Goal: Task Accomplishment & Management: Manage account settings

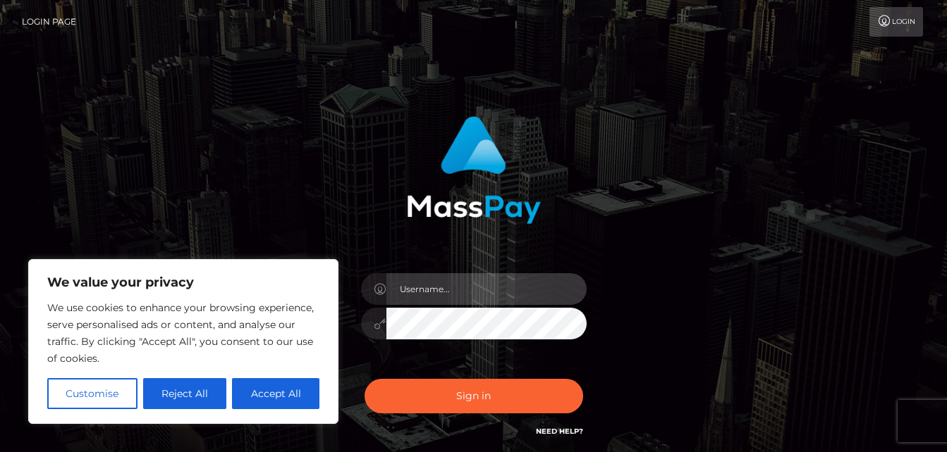
click at [429, 283] on input "text" at bounding box center [486, 289] width 200 height 32
type input "[DATE]"
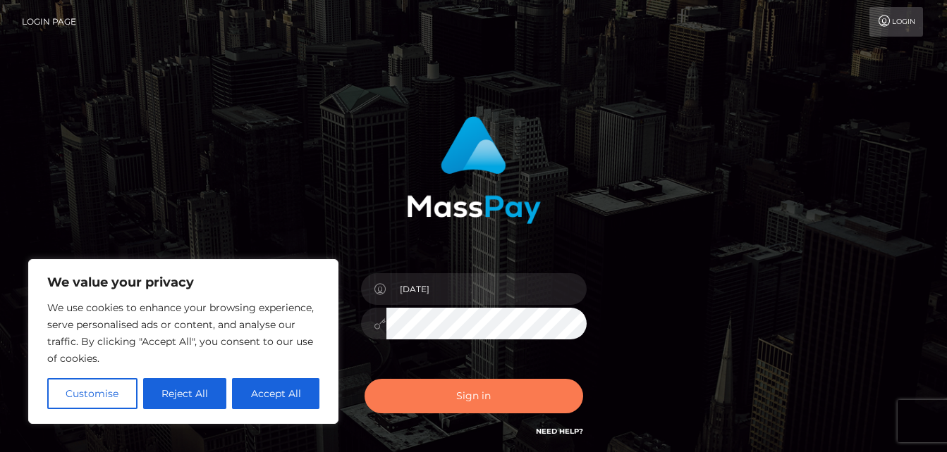
click at [433, 397] on button "Sign in" at bounding box center [473, 396] width 218 height 35
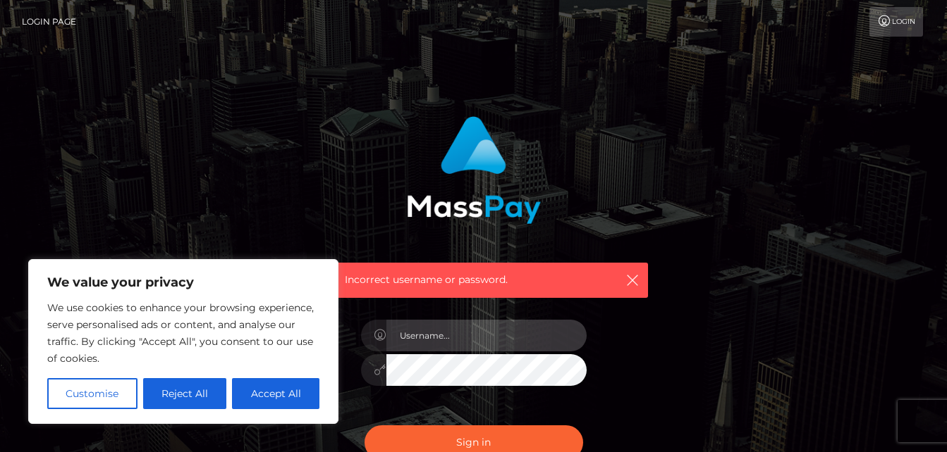
click at [439, 337] on input "text" at bounding box center [486, 336] width 200 height 32
type input "thefamousaria@gmail.com"
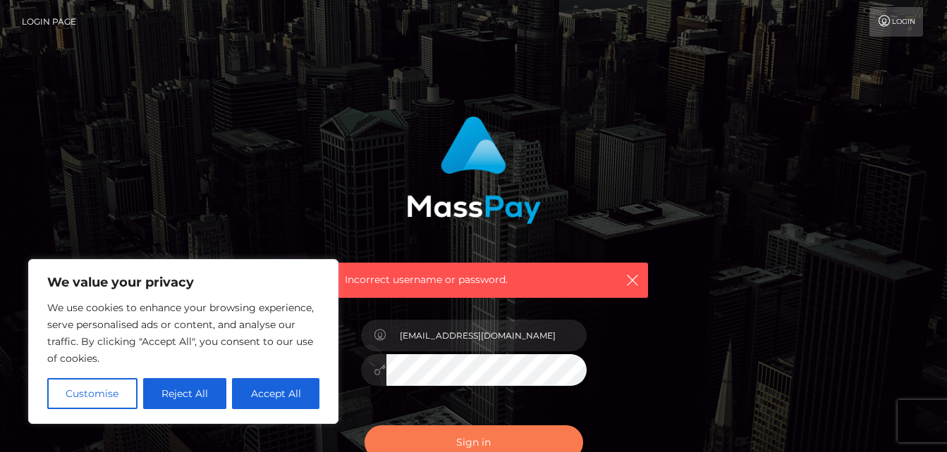
click at [439, 440] on button "Sign in" at bounding box center [473, 443] width 218 height 35
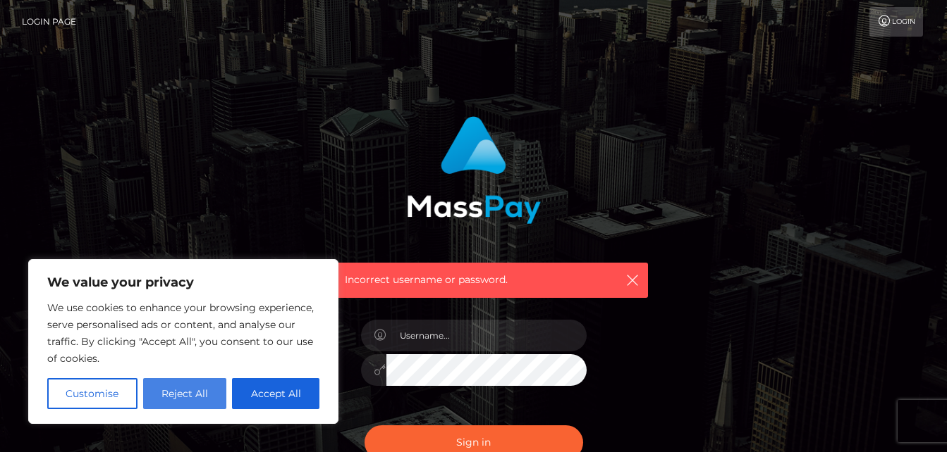
click at [173, 378] on button "Reject All" at bounding box center [185, 393] width 84 height 31
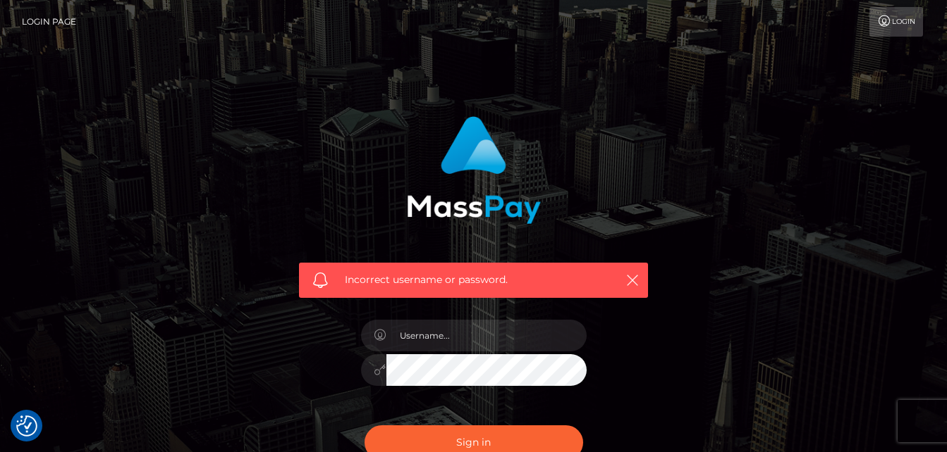
click at [885, 20] on icon at bounding box center [884, 21] width 15 height 11
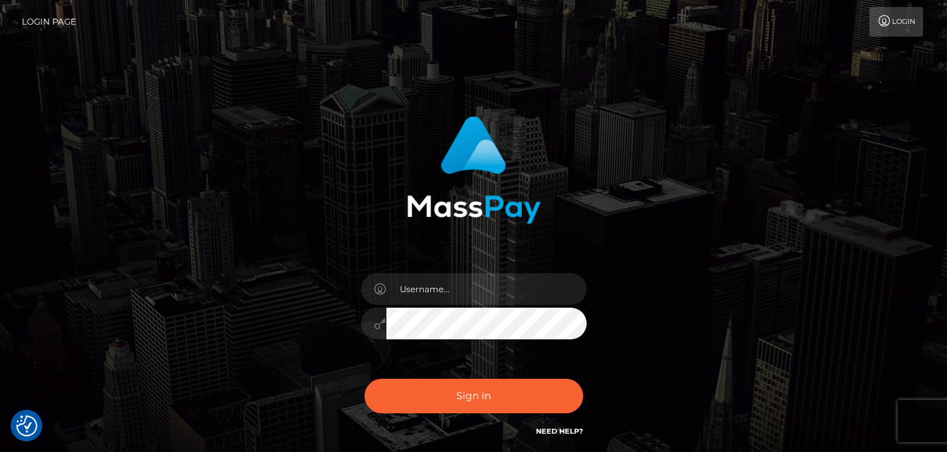
click at [470, 202] on img at bounding box center [474, 170] width 134 height 108
